Goal: Task Accomplishment & Management: Use online tool/utility

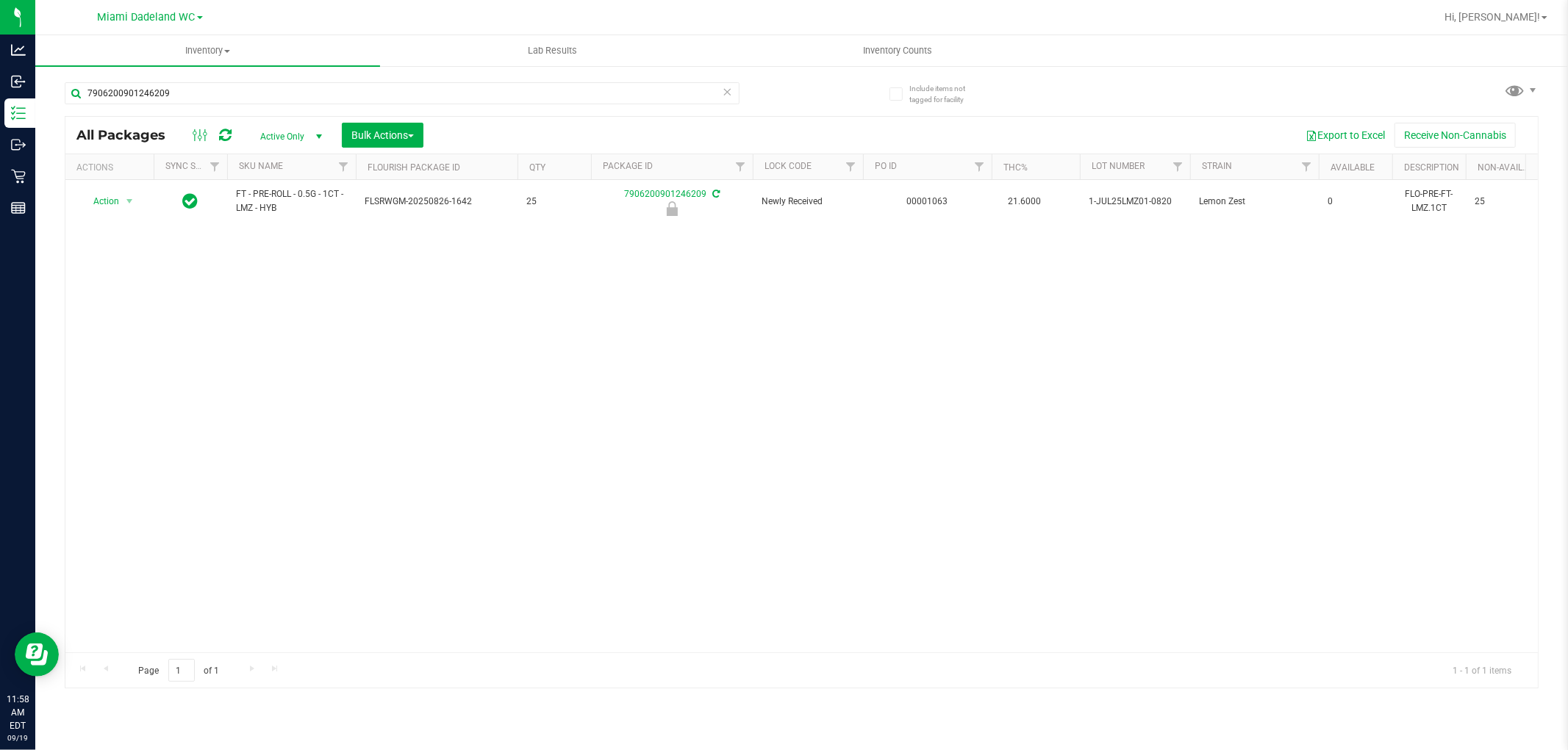
click at [726, 92] on icon at bounding box center [728, 91] width 10 height 18
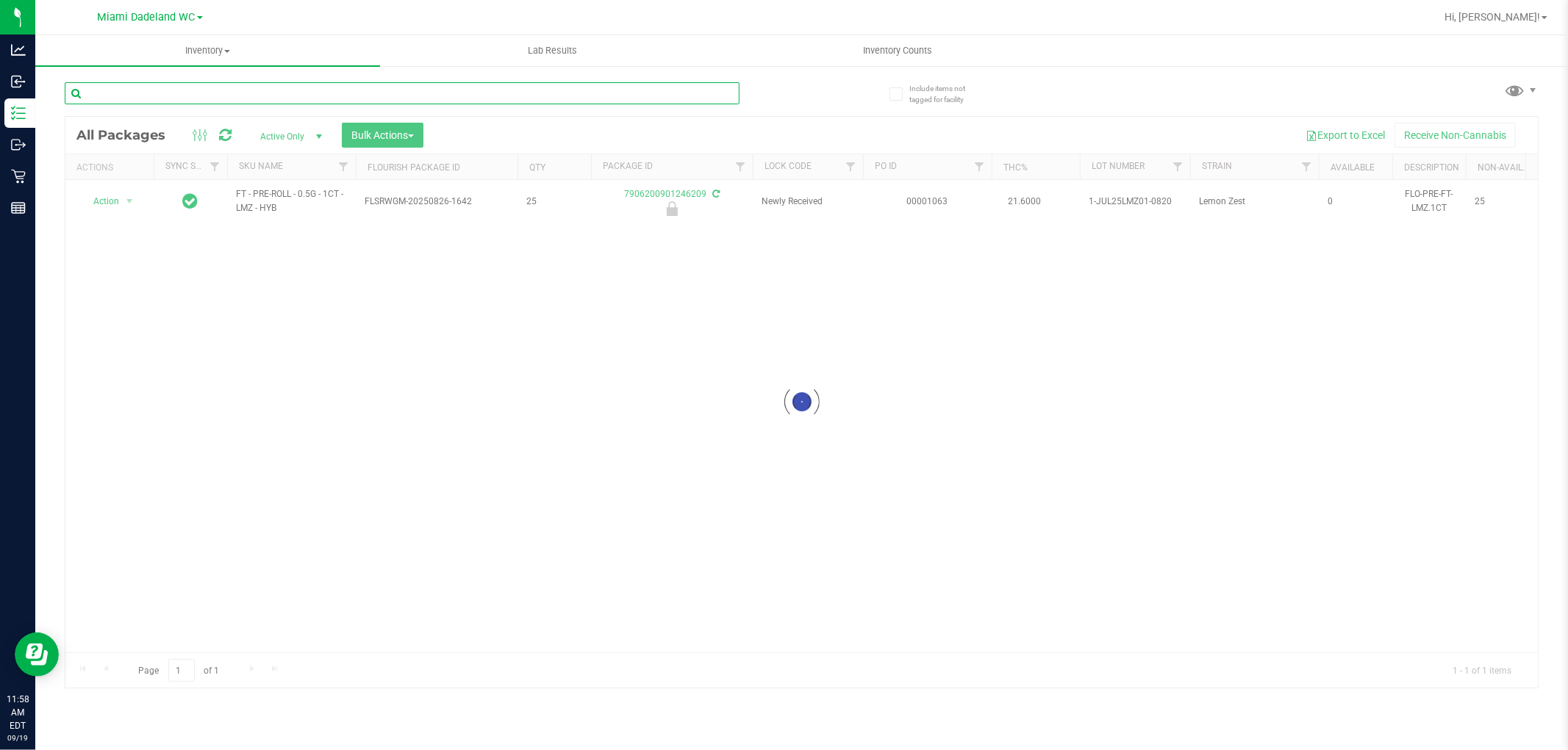
click at [637, 87] on input "text" at bounding box center [402, 93] width 675 height 22
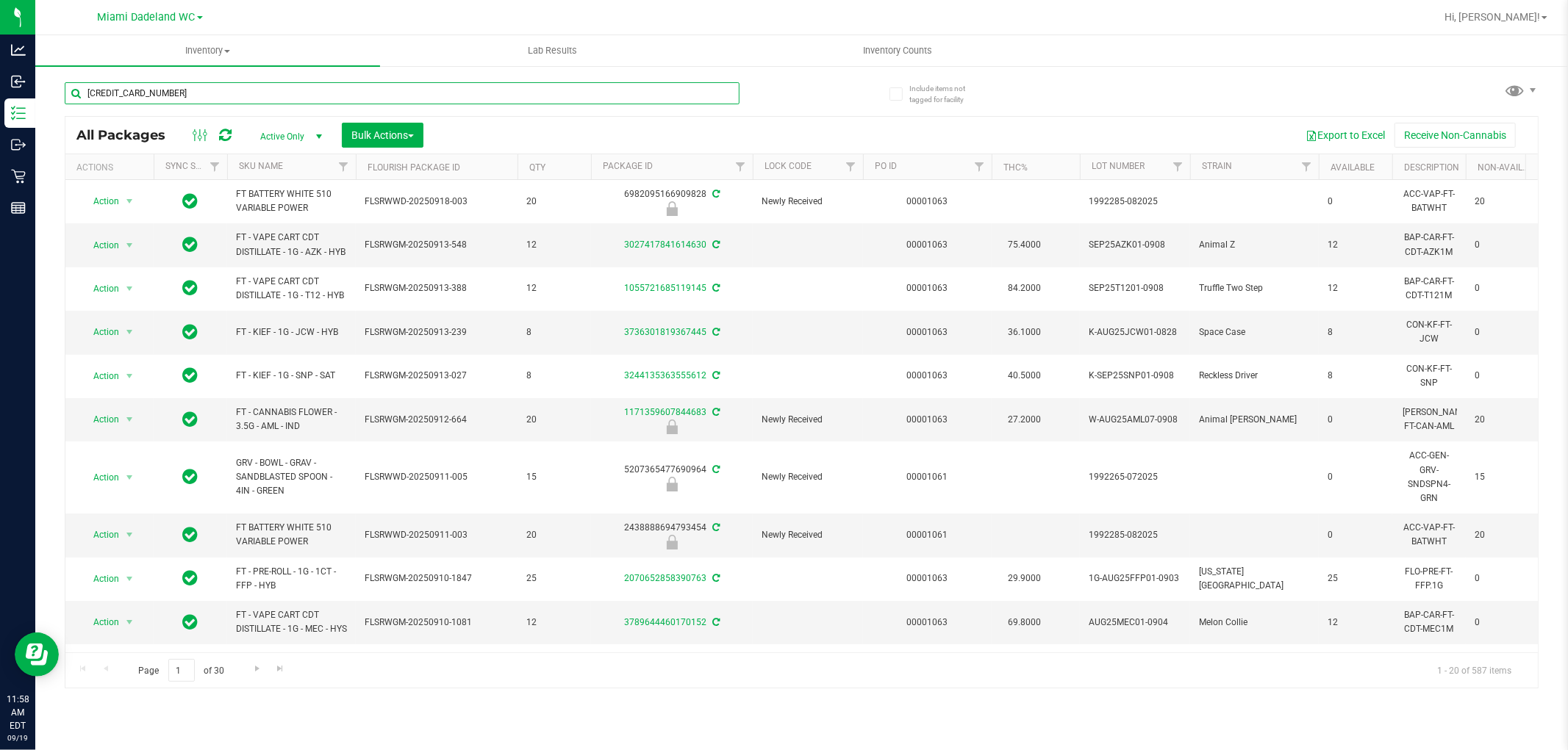
type input "[CREDIT_CARD_NUMBER]"
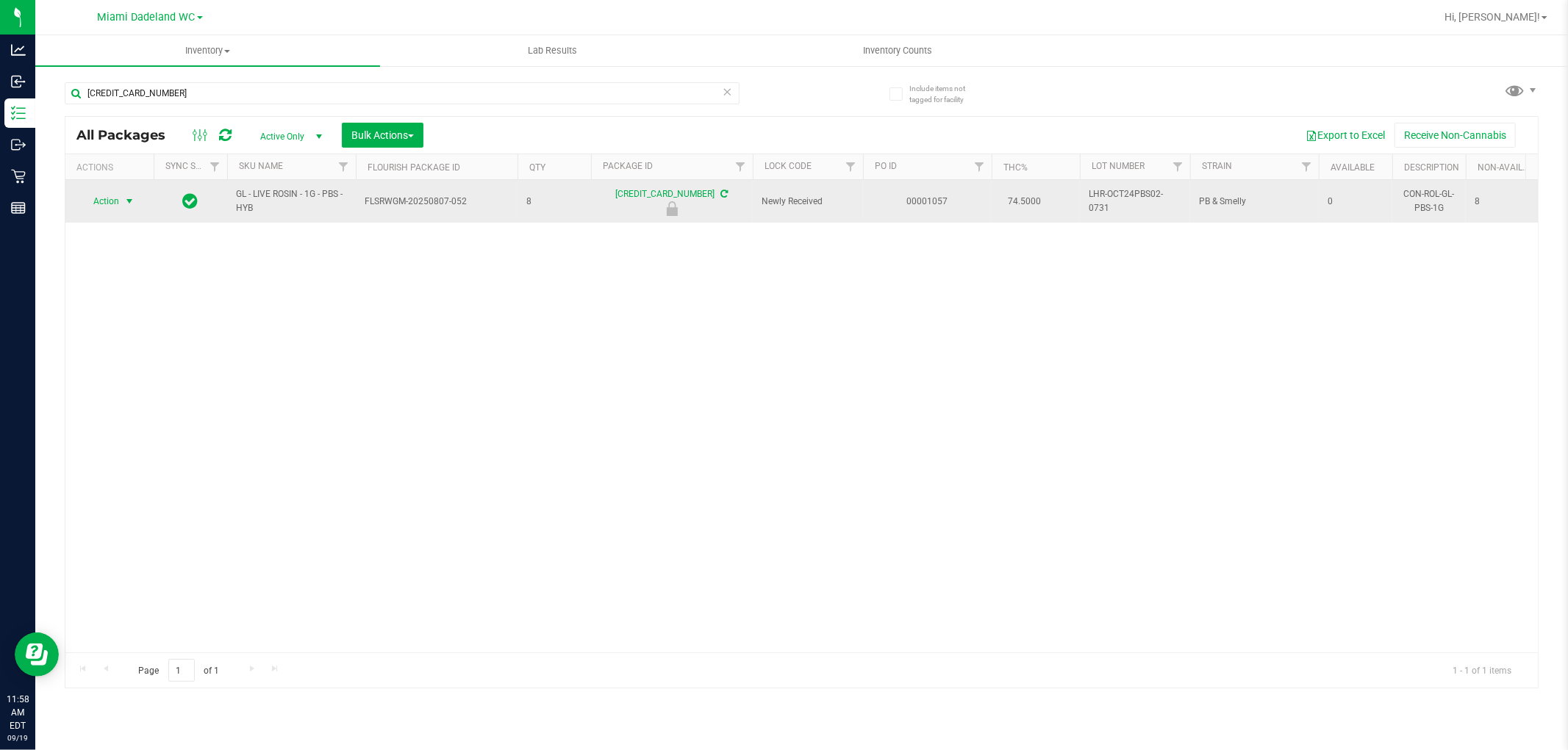
click at [126, 201] on span "select" at bounding box center [129, 201] width 12 height 12
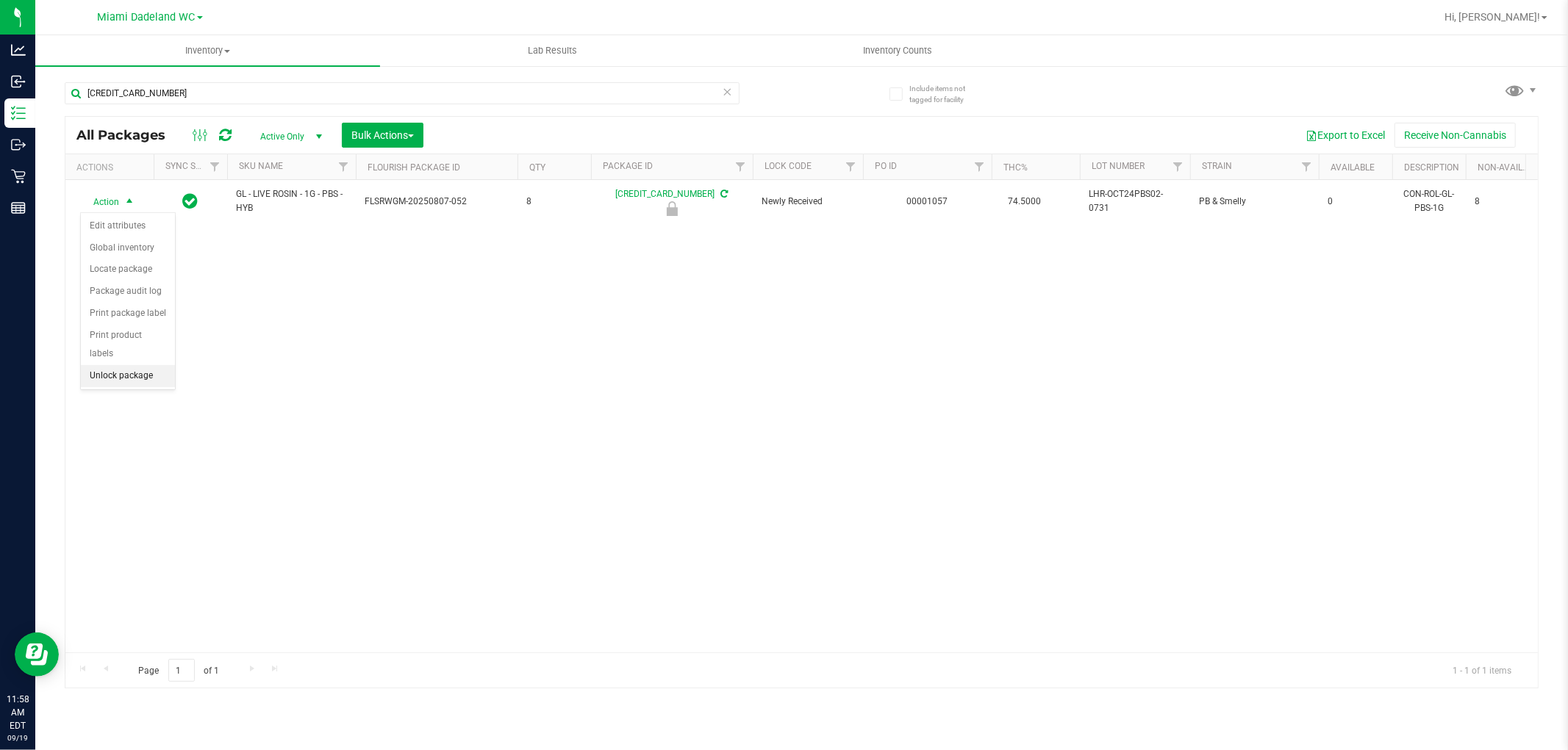
click at [151, 376] on li "Unlock package" at bounding box center [128, 375] width 94 height 22
